Goal: Information Seeking & Learning: Find specific fact

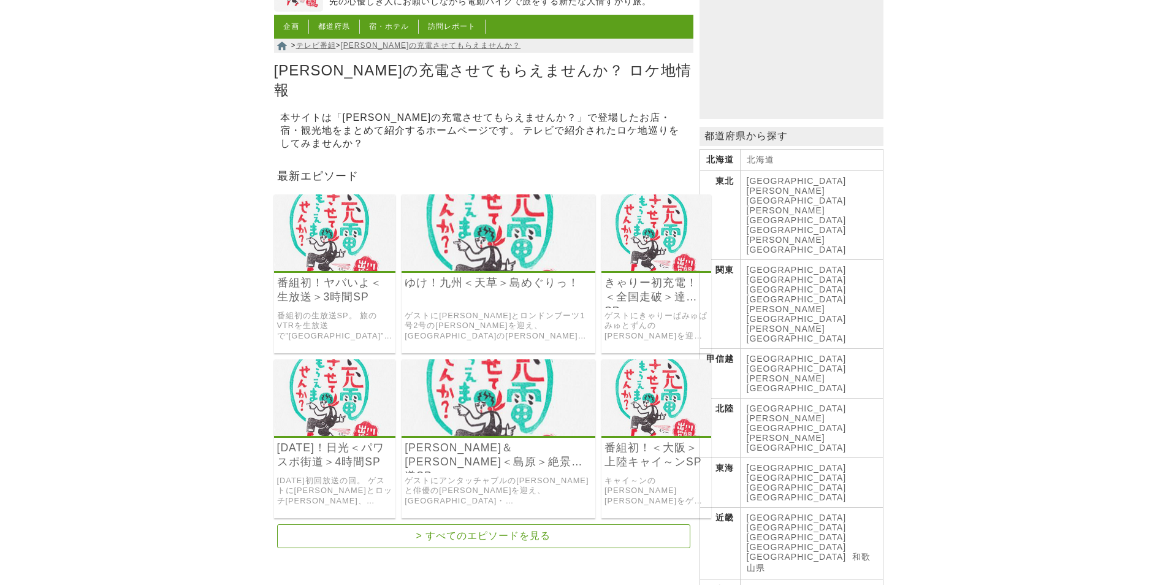
scroll to position [245, 0]
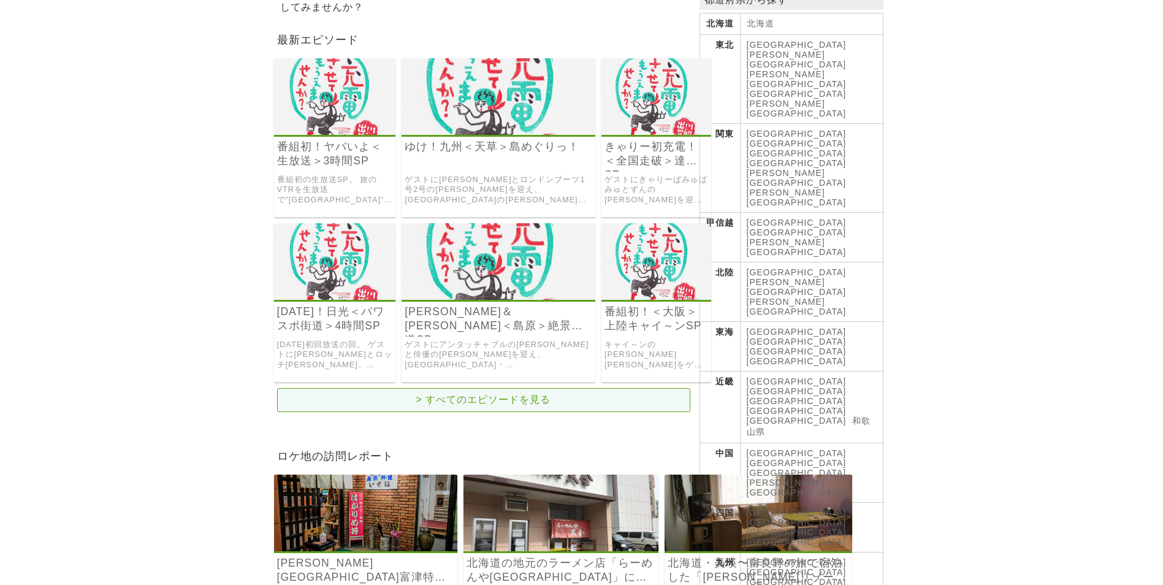
click at [510, 391] on link "> すべてのエピソードを見る" at bounding box center [483, 400] width 413 height 24
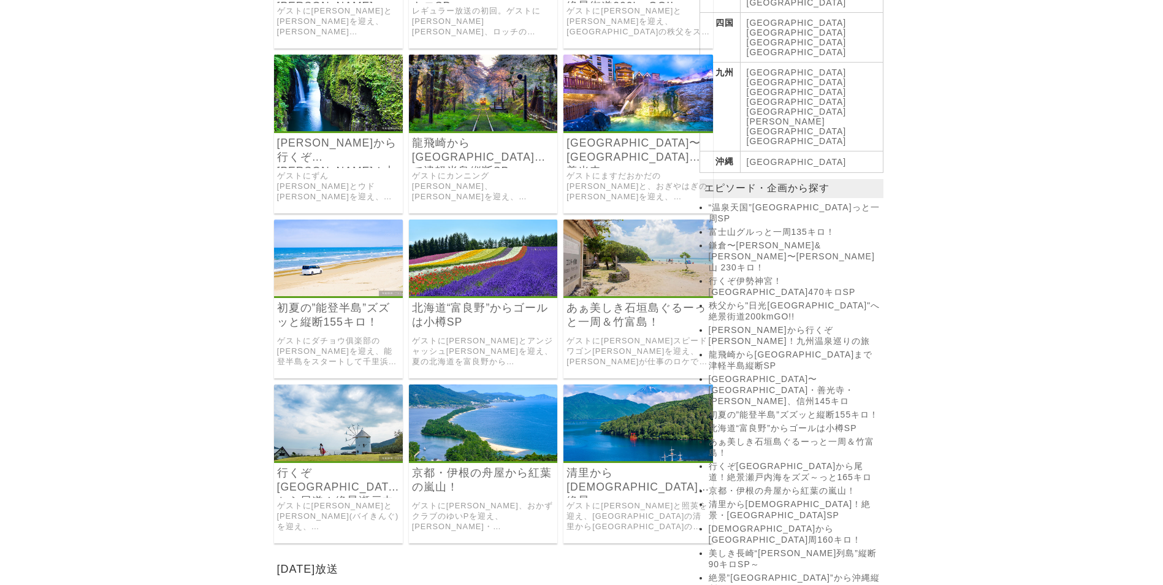
scroll to position [736, 0]
click at [363, 275] on img at bounding box center [338, 257] width 129 height 77
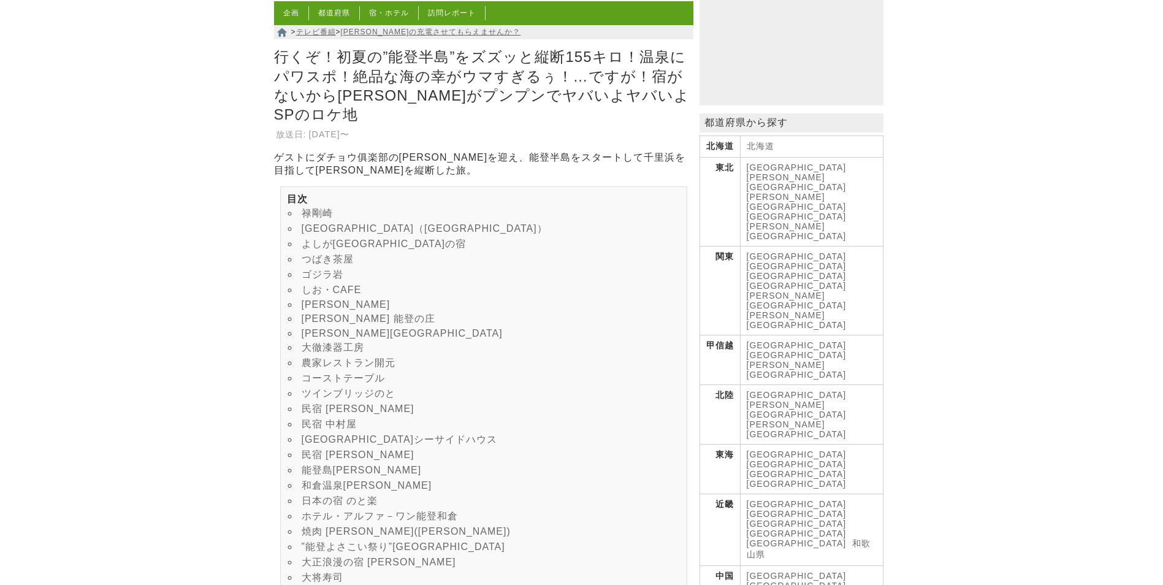
click at [355, 291] on link "しお・CAFE" at bounding box center [332, 290] width 60 height 10
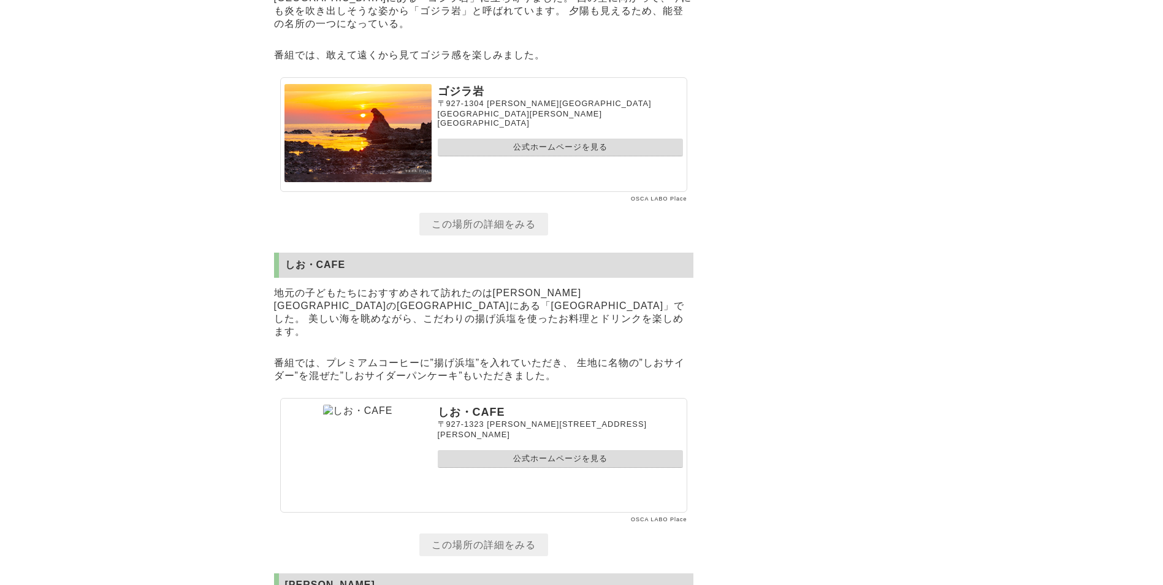
scroll to position [3239, 0]
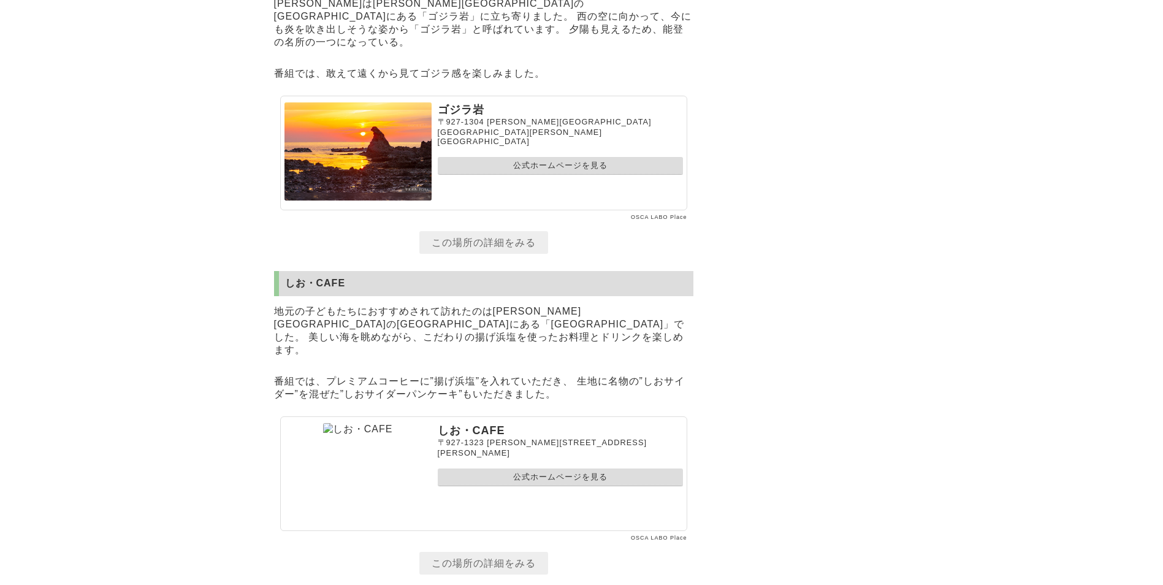
click at [559, 469] on link "公式ホームページを見る" at bounding box center [560, 478] width 245 height 18
drag, startPoint x: 357, startPoint y: 258, endPoint x: 284, endPoint y: 261, distance: 73.0
click at [284, 271] on h2 "しお・CAFE" at bounding box center [483, 283] width 419 height 25
copy h2 "しお・CAFE"
